Goal: Obtain resource: Obtain resource

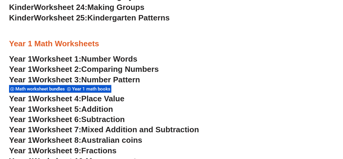
click at [244, 91] on iframe "Chat Widget" at bounding box center [292, 125] width 100 height 68
click at [66, 97] on span "Worksheet 4:" at bounding box center [56, 98] width 49 height 9
click at [230, 95] on h3 "Year 1 Worksheet 4: Place Value" at bounding box center [171, 99] width 325 height 10
click at [101, 78] on span "Number Pattern" at bounding box center [110, 79] width 59 height 9
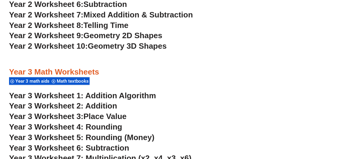
scroll to position [810, 0]
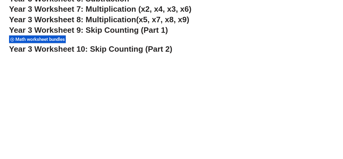
scroll to position [1321, 0]
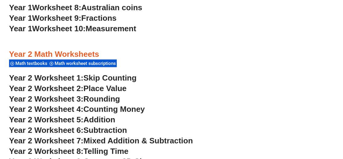
click at [103, 78] on span "Skip Counting" at bounding box center [109, 78] width 53 height 9
click at [73, 89] on span "Year 2 Worksheet 2:" at bounding box center [46, 88] width 74 height 9
